Goal: Complete application form

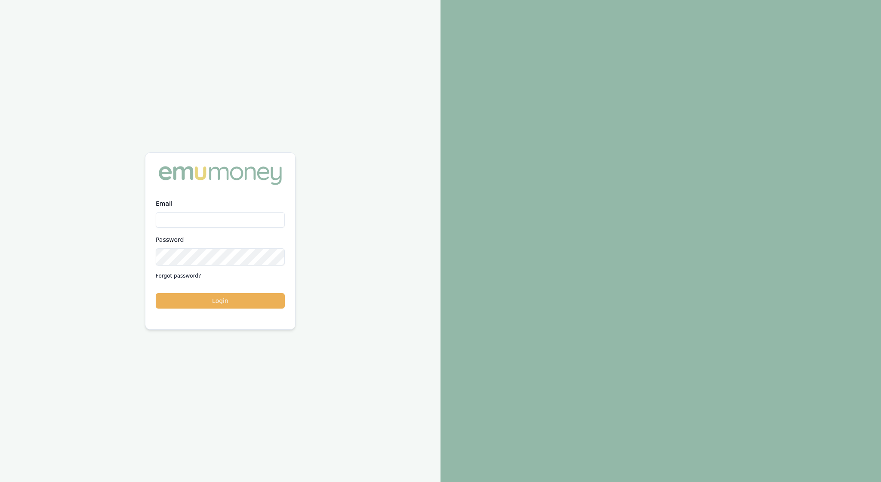
type input "[EMAIL_ADDRESS][PERSON_NAME][DOMAIN_NAME]"
click at [215, 308] on button "Login" at bounding box center [220, 300] width 129 height 15
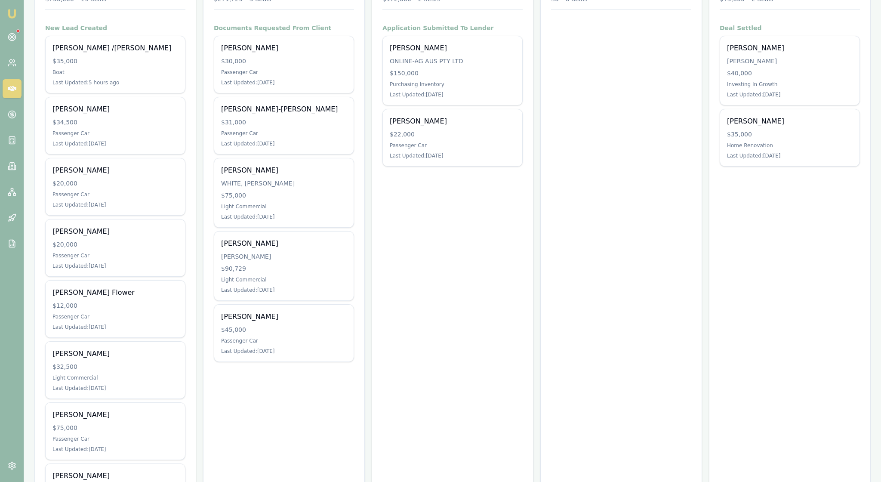
scroll to position [158, 0]
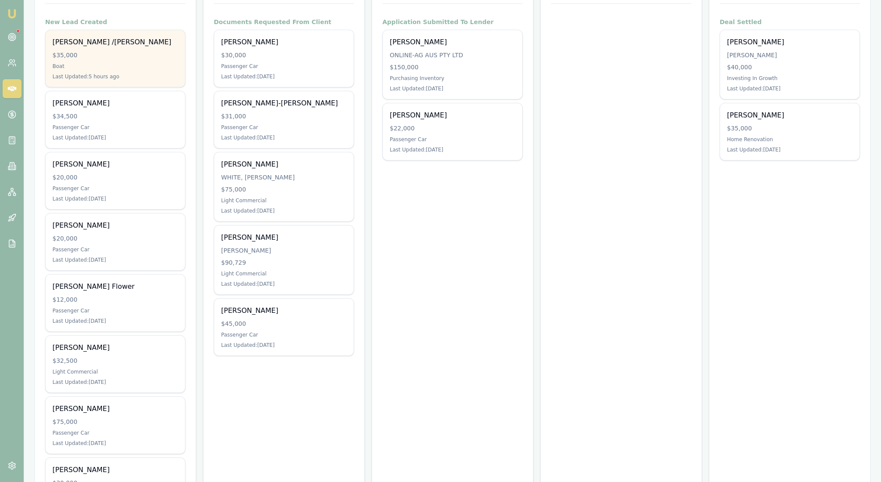
click at [119, 59] on div "$35,000" at bounding box center [115, 55] width 126 height 9
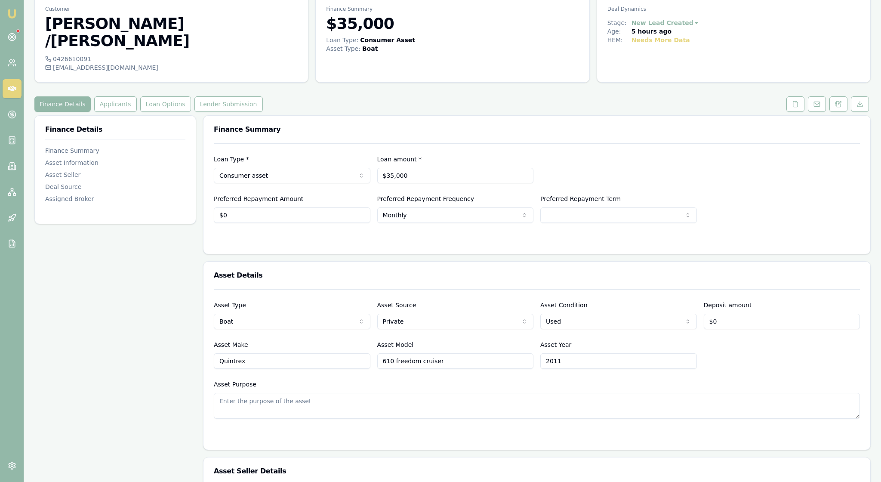
scroll to position [-2, 0]
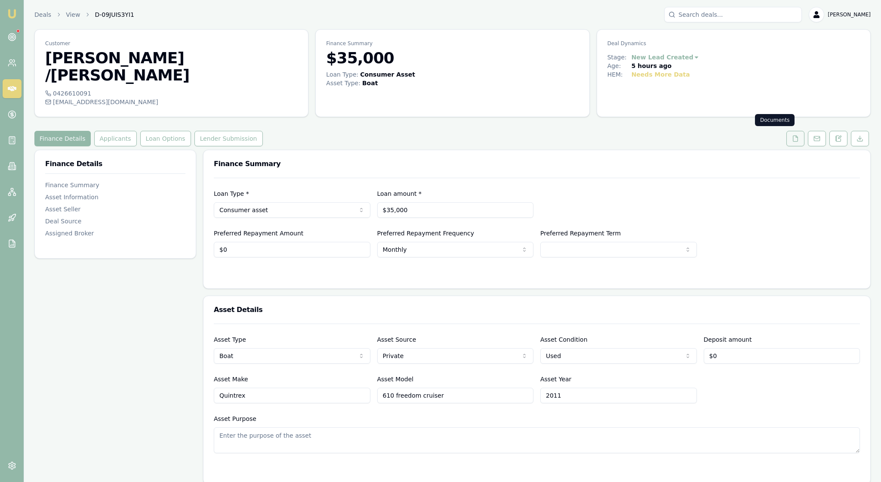
click at [792, 139] on icon at bounding box center [795, 138] width 7 height 7
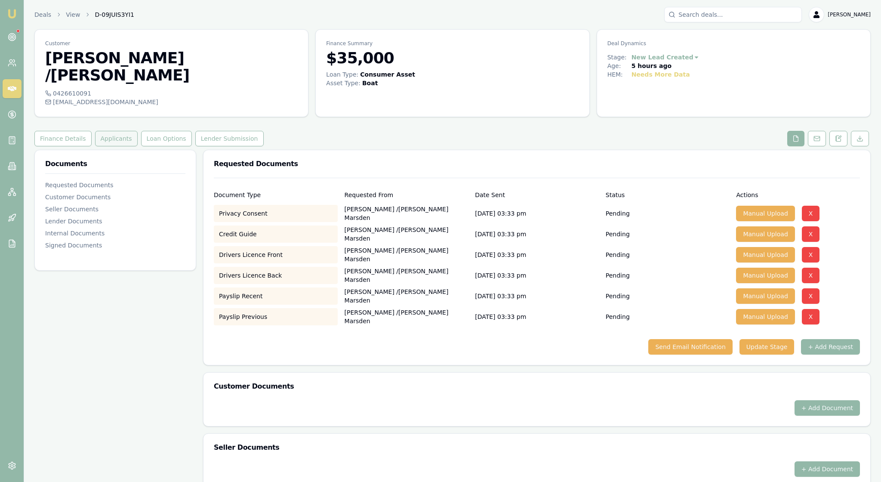
click at [138, 132] on button "Applicants" at bounding box center [116, 138] width 43 height 15
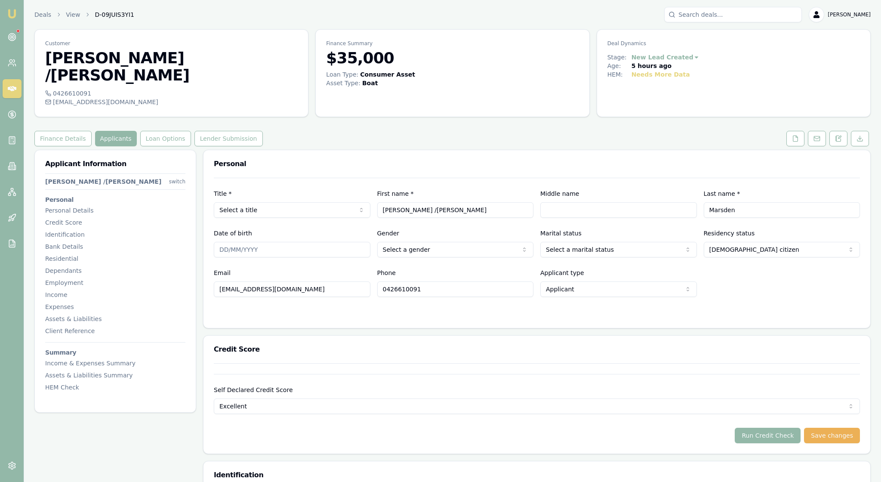
click at [360, 216] on html "Emu Broker Deals View D-09JUIS3YI1 Rachael Connors Toggle Menu Customer Nathan …" at bounding box center [440, 241] width 881 height 482
type input "Nathan"
click at [474, 317] on div at bounding box center [537, 314] width 646 height 7
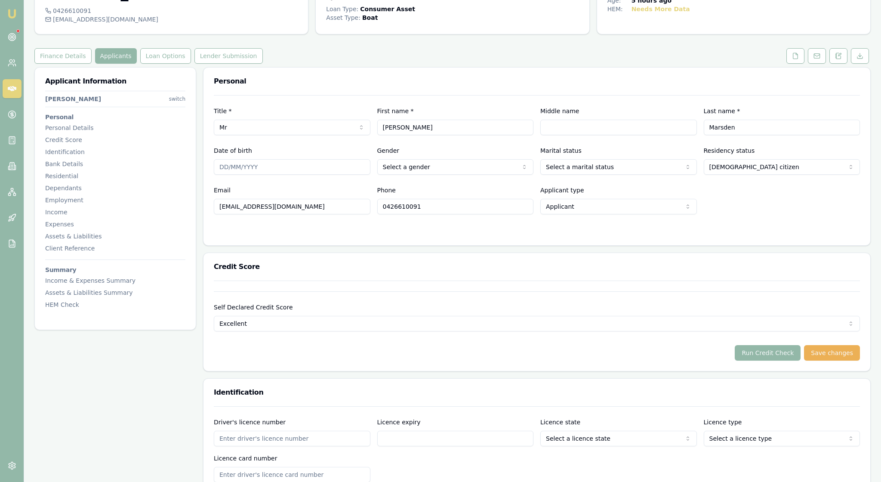
scroll to position [76, 0]
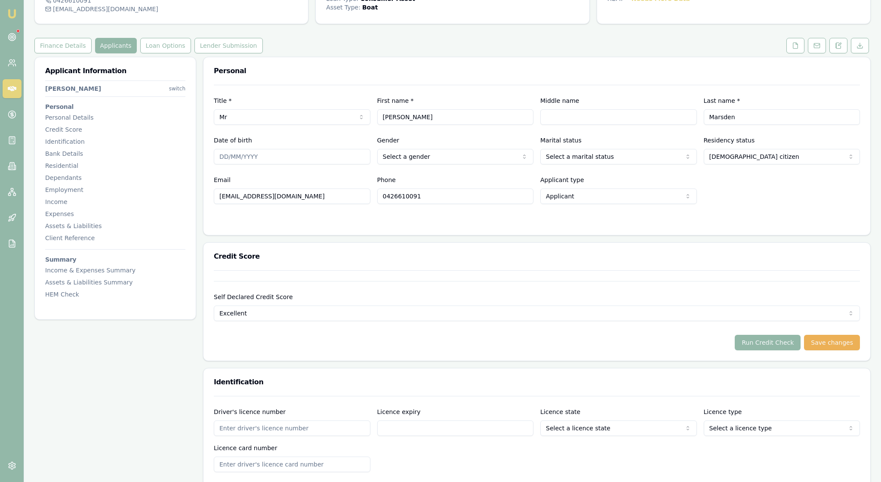
click at [524, 185] on html "Emu Broker Deals View D-09JUIS3YI1 Rachael Connors Toggle Menu Customer Nathan …" at bounding box center [440, 165] width 881 height 482
click at [682, 182] on html "Emu Broker Deals View D-09JUIS3YI1 Rachael Connors Toggle Menu Customer Nathan …" at bounding box center [440, 165] width 881 height 482
select select "MARRIED"
click at [728, 224] on form "Title * Mr Mr Mrs Miss Ms Dr Prof First name * Nathan Middle name Last name * M…" at bounding box center [537, 155] width 646 height 140
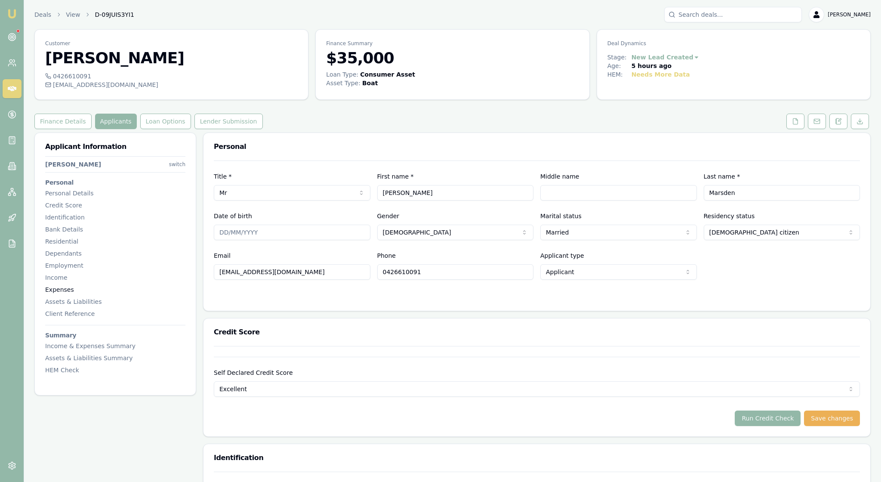
scroll to position [0, 0]
click at [792, 125] on icon at bounding box center [795, 121] width 7 height 7
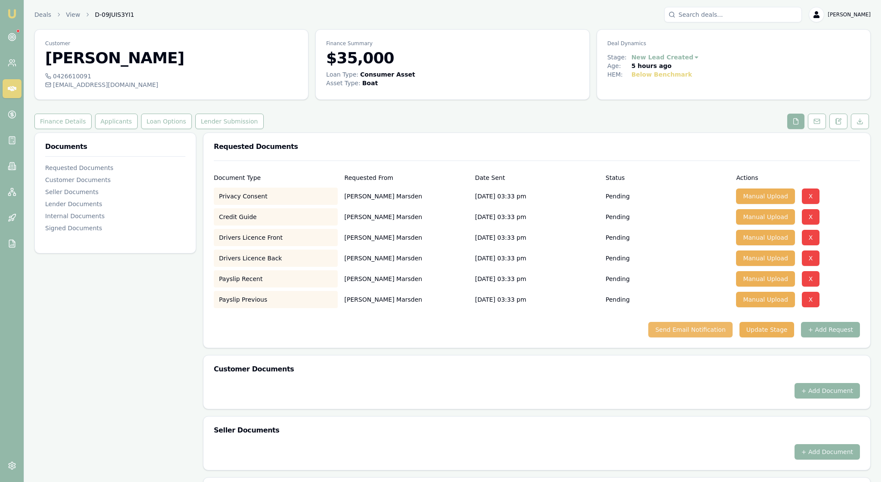
click at [664, 337] on button "Send Email Notification" at bounding box center [690, 329] width 84 height 15
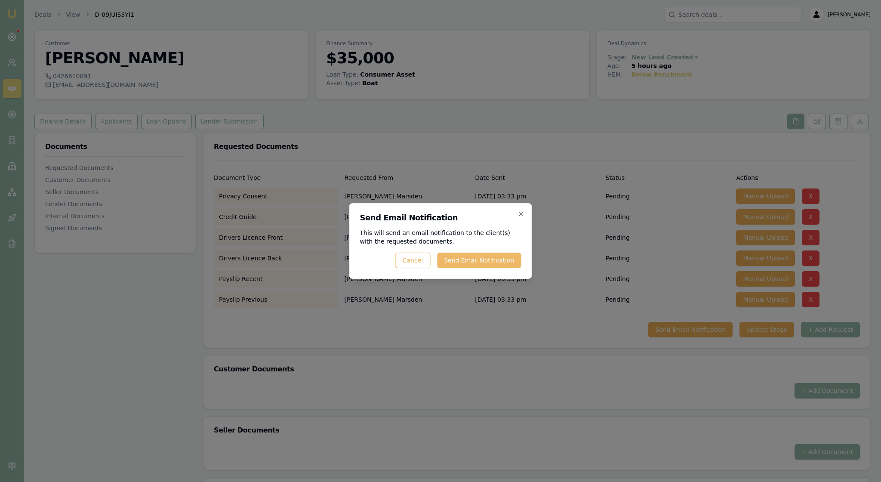
click at [474, 264] on button "Send Email Notification" at bounding box center [479, 259] width 84 height 15
